Goal: Task Accomplishment & Management: Use online tool/utility

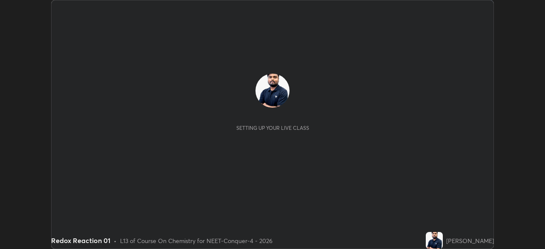
scroll to position [249, 545]
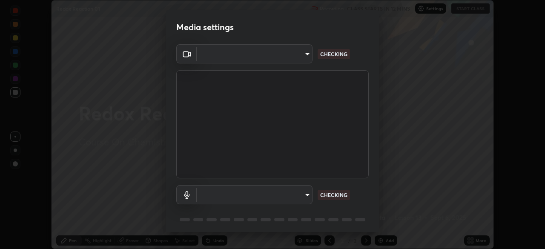
type input "17d2c207585f71db404e89a995004647405990faac99dbf05689083c50e95166"
click at [262, 198] on body "Erase all Redox Reaction 01 Recording CLASS STARTS IN 12 MINS Settings START CL…" at bounding box center [272, 124] width 545 height 249
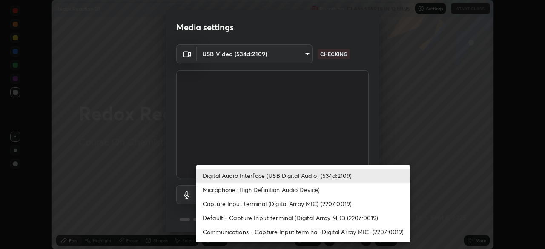
click at [251, 193] on li "Microphone (High Definition Audio Device)" at bounding box center [303, 190] width 215 height 14
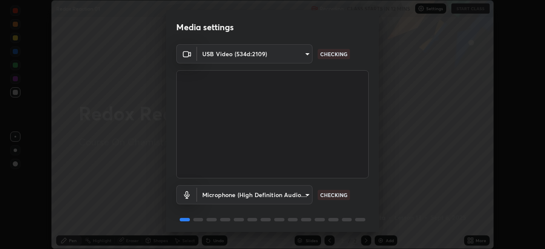
click at [258, 191] on body "Erase all Redox Reaction 01 Recording CLASS STARTS IN 12 MINS Settings START CL…" at bounding box center [272, 124] width 545 height 249
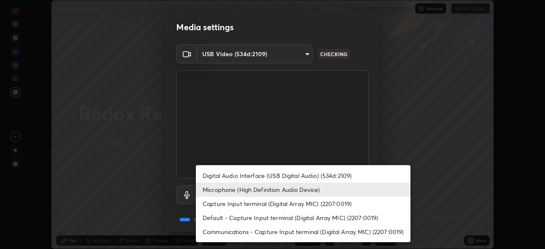
click at [268, 173] on li "Digital Audio Interface (USB Digital Audio) (534d:2109)" at bounding box center [303, 176] width 215 height 14
type input "f7001f36a804f2f88c905eccaea5bdfb6c2bbcb296da93879dc29a5e57e2bd49"
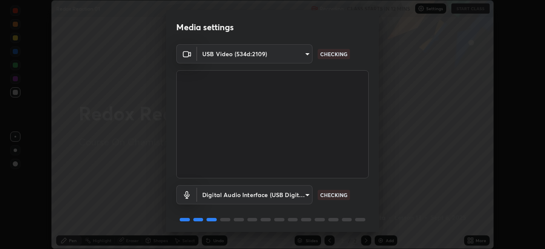
scroll to position [30, 0]
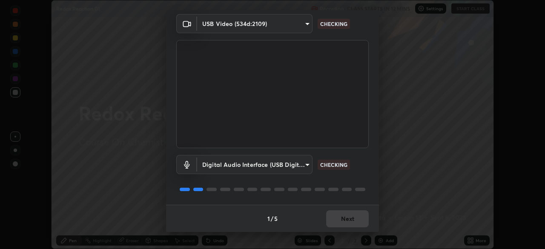
click at [344, 213] on div "1 / 5 Next" at bounding box center [272, 218] width 213 height 27
click at [348, 220] on div "1 / 5 Next" at bounding box center [272, 218] width 213 height 27
click at [351, 228] on div "1 / 5 Next" at bounding box center [272, 218] width 213 height 27
click at [351, 224] on div "1 / 5 Next" at bounding box center [272, 218] width 213 height 27
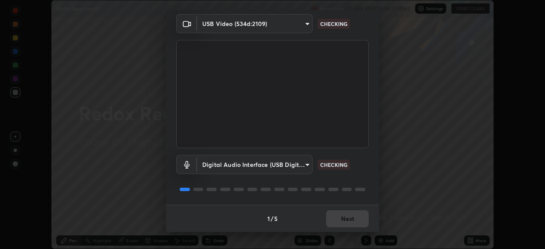
click at [355, 228] on div "1 / 5 Next" at bounding box center [272, 218] width 213 height 27
click at [355, 222] on div "1 / 5 Next" at bounding box center [272, 218] width 213 height 27
click at [354, 218] on div "1 / 5 Next" at bounding box center [272, 218] width 213 height 27
click at [352, 219] on div "1 / 5 Next" at bounding box center [272, 218] width 213 height 27
click at [353, 219] on div "1 / 5 Next" at bounding box center [272, 218] width 213 height 27
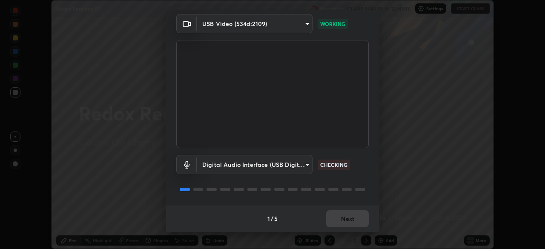
click at [344, 226] on div "1 / 5 Next" at bounding box center [272, 218] width 213 height 27
click at [343, 228] on div "1 / 5 Next" at bounding box center [272, 218] width 213 height 27
click at [346, 223] on button "Next" at bounding box center [347, 218] width 43 height 17
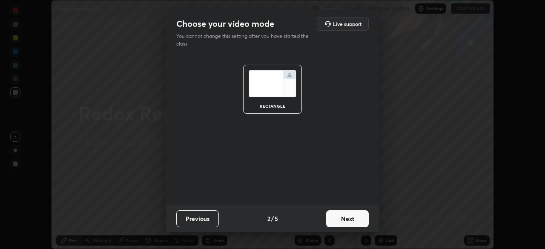
scroll to position [0, 0]
click at [351, 222] on button "Next" at bounding box center [347, 218] width 43 height 17
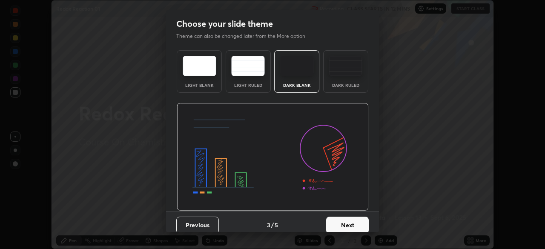
click at [351, 223] on button "Next" at bounding box center [347, 225] width 43 height 17
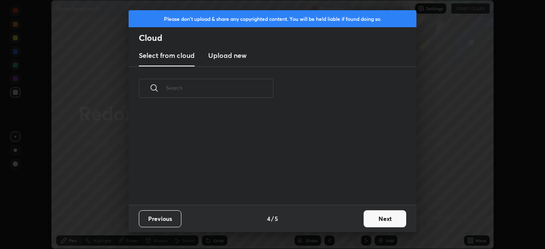
click at [369, 218] on button "Next" at bounding box center [385, 218] width 43 height 17
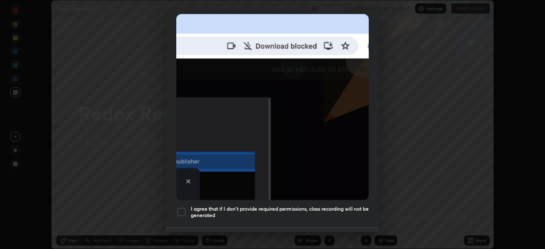
click at [180, 211] on div at bounding box center [181, 212] width 10 height 10
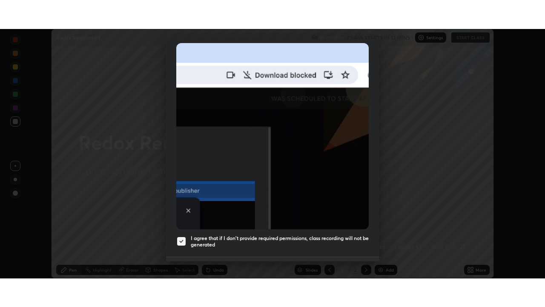
scroll to position [204, 0]
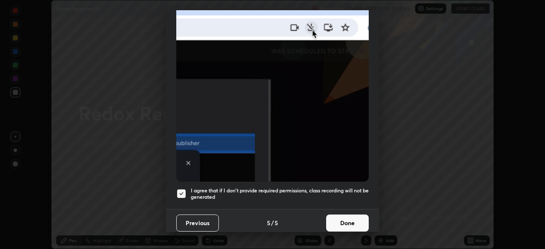
click at [343, 227] on button "Done" at bounding box center [347, 223] width 43 height 17
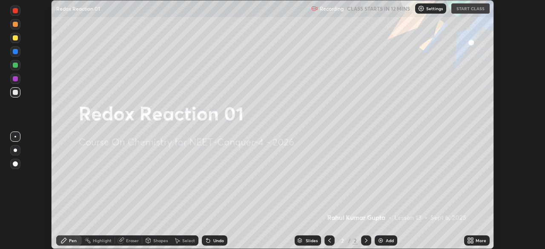
click at [469, 242] on icon at bounding box center [469, 242] width 2 height 2
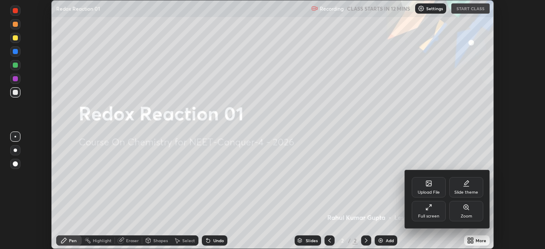
click at [421, 220] on div "Full screen" at bounding box center [429, 211] width 34 height 20
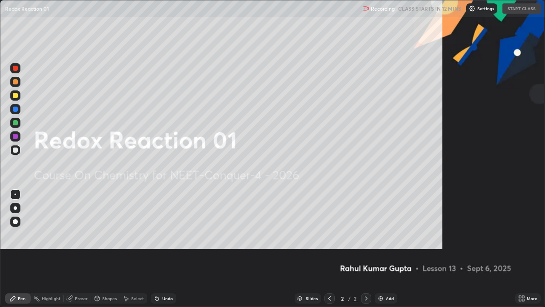
scroll to position [307, 545]
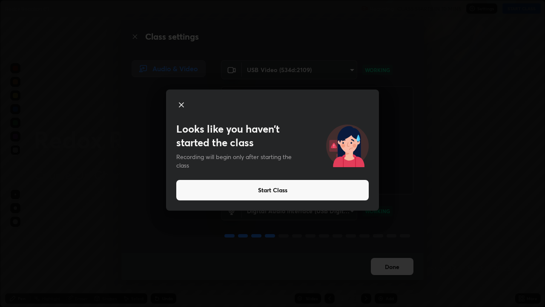
click at [317, 187] on button "Start Class" at bounding box center [272, 190] width 193 height 20
click at [378, 249] on div "Looks like you haven’t started the class Recording will begin only after starti…" at bounding box center [272, 153] width 545 height 307
click at [386, 249] on button "Done" at bounding box center [392, 266] width 43 height 17
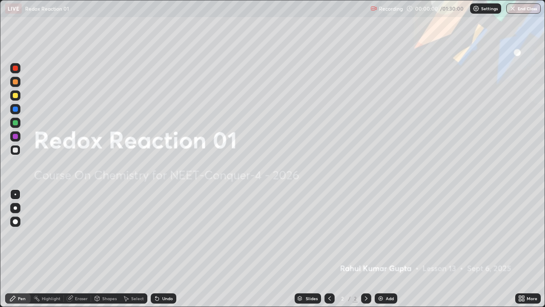
click at [395, 249] on button "Done" at bounding box center [392, 266] width 43 height 17
click at [518, 9] on button "End Class" at bounding box center [524, 8] width 35 height 10
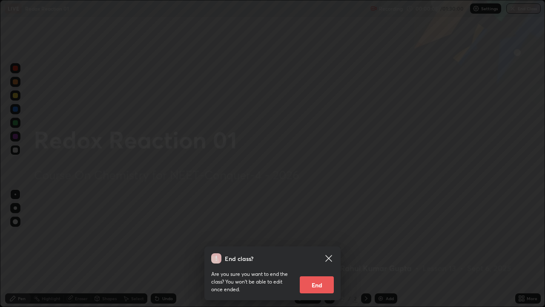
click at [320, 249] on button "End" at bounding box center [317, 284] width 34 height 17
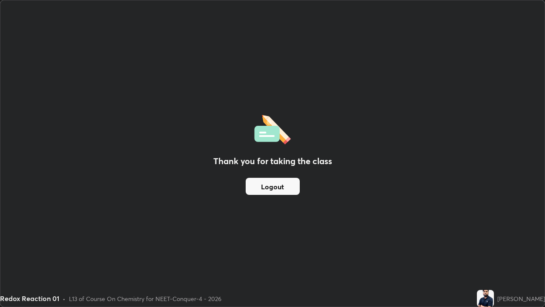
click at [279, 187] on button "Logout" at bounding box center [273, 186] width 54 height 17
